Goal: Task Accomplishment & Management: Manage account settings

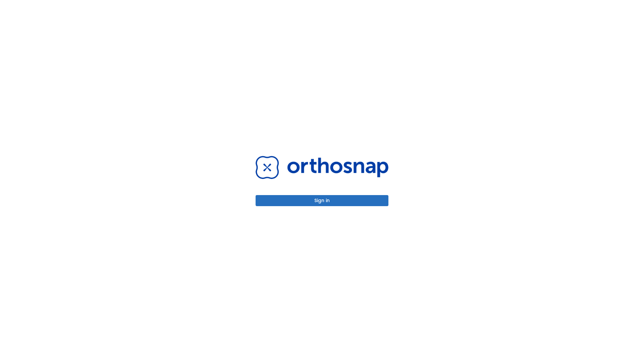
click at [322, 201] on button "Sign in" at bounding box center [322, 200] width 133 height 11
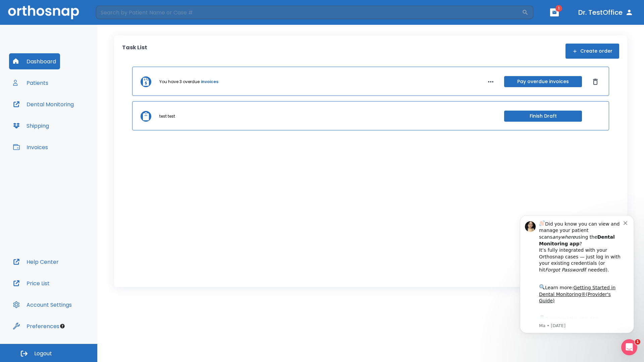
click at [49, 353] on span "Logout" at bounding box center [43, 353] width 18 height 7
